Goal: Information Seeking & Learning: Learn about a topic

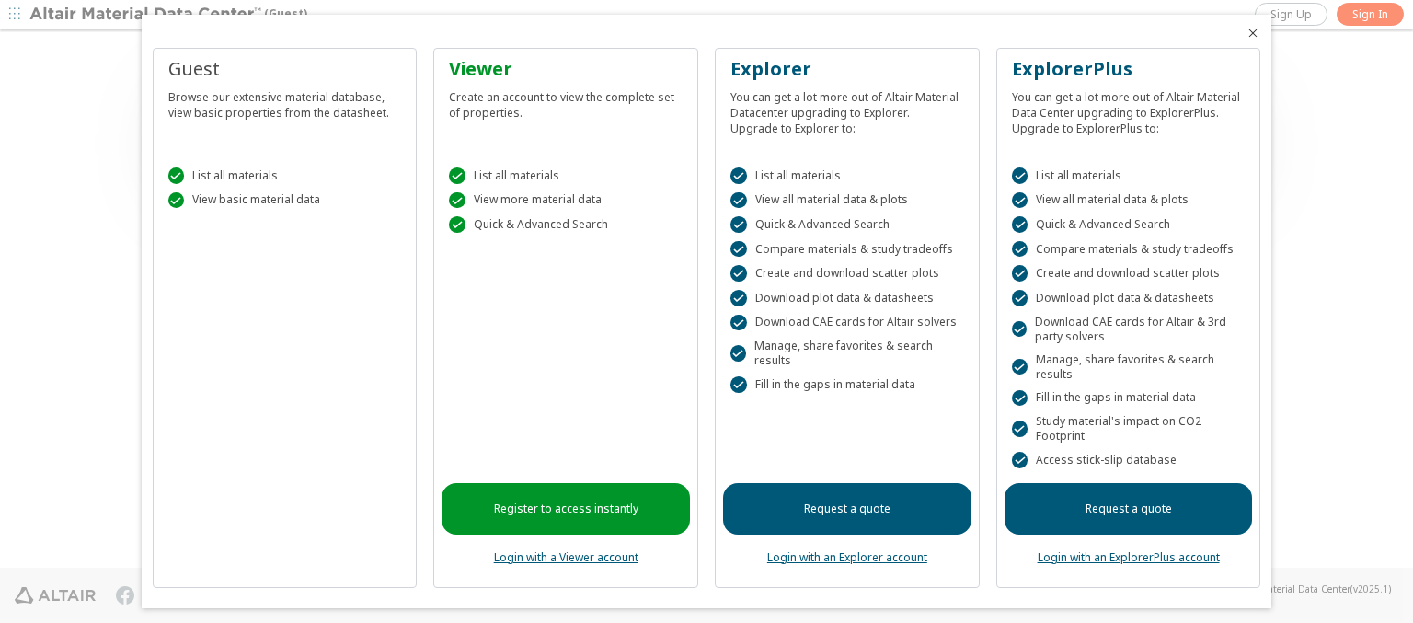
click at [1245, 33] on icon "Close" at bounding box center [1252, 33] width 15 height 15
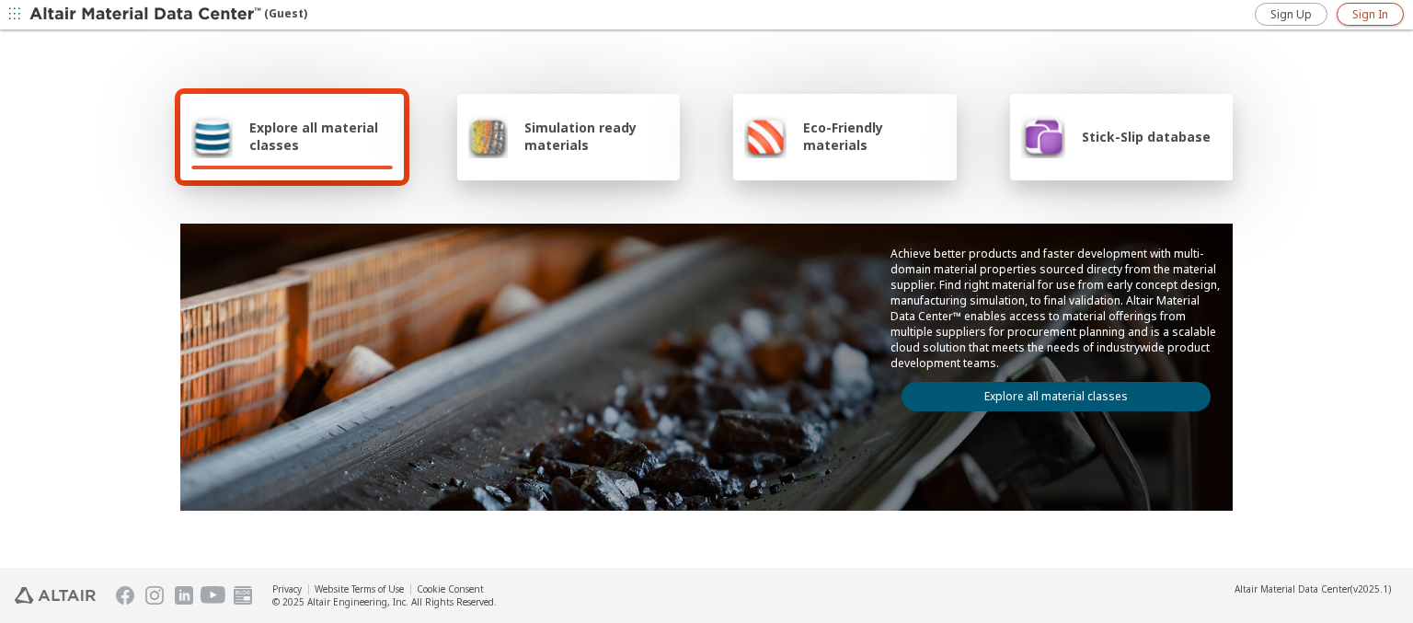
click at [1370, 14] on span "Sign In" at bounding box center [1370, 14] width 36 height 15
click at [146, 15] on img at bounding box center [146, 15] width 235 height 18
click at [314, 136] on span "Explore all material classes" at bounding box center [320, 136] width 143 height 35
click at [1049, 392] on link "Explore all material classes" at bounding box center [1055, 396] width 309 height 29
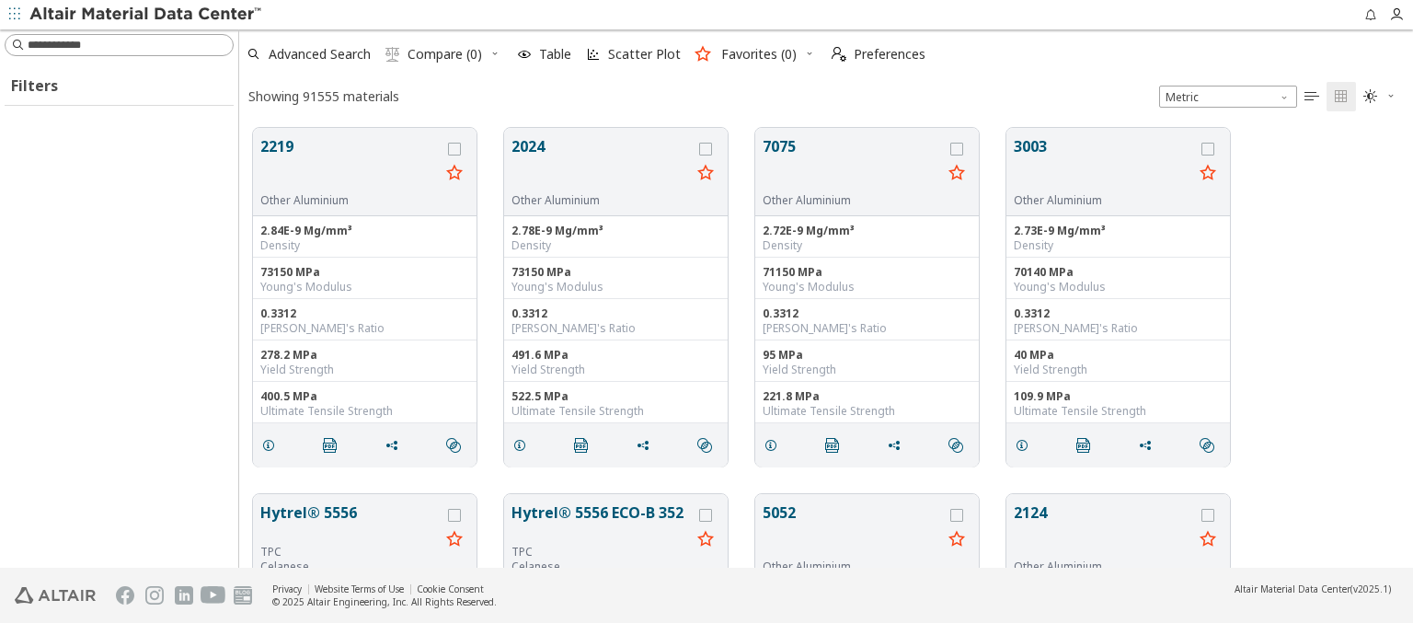
scroll to position [440, 1159]
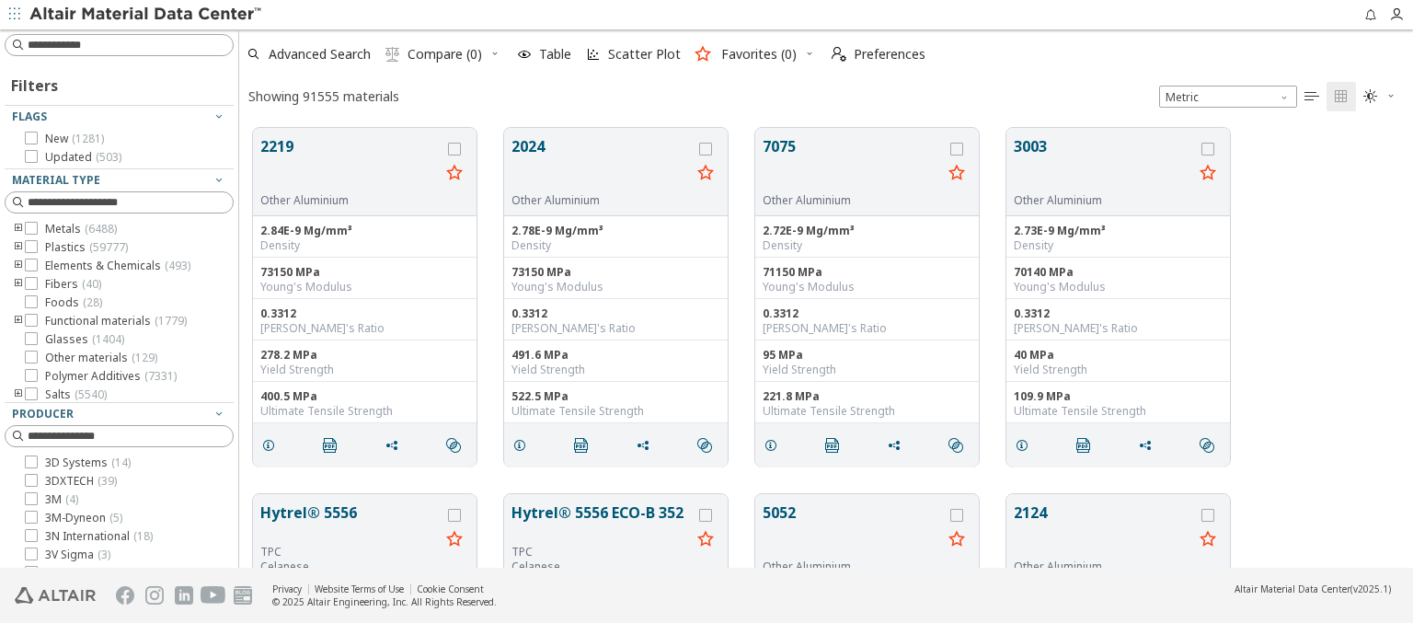
type input "********"
click at [146, 15] on img at bounding box center [146, 15] width 235 height 18
